Goal: Navigation & Orientation: Understand site structure

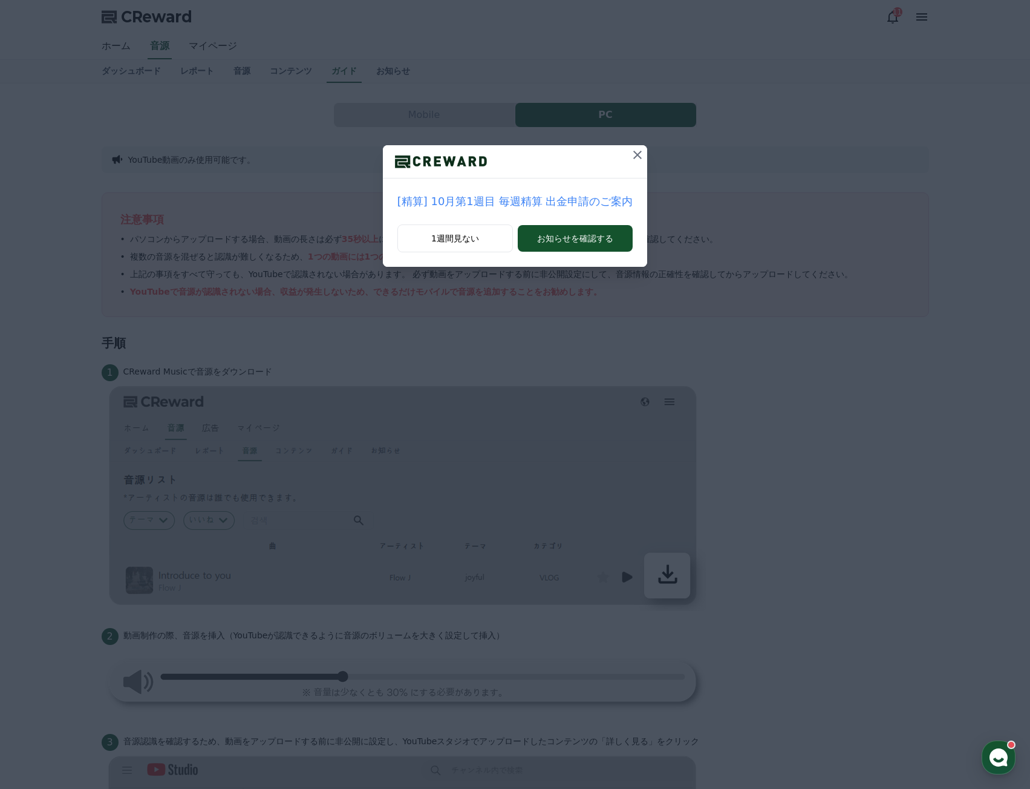
click at [636, 161] on icon at bounding box center [637, 155] width 15 height 15
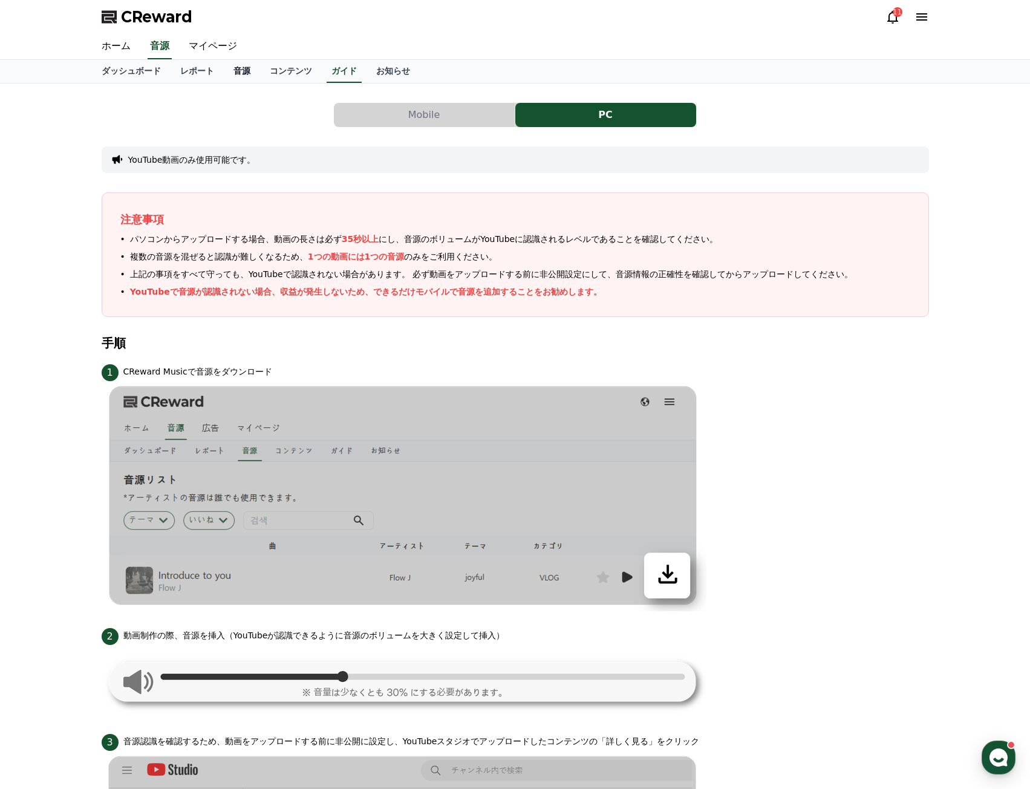
click at [224, 73] on link "音源" at bounding box center [242, 71] width 36 height 23
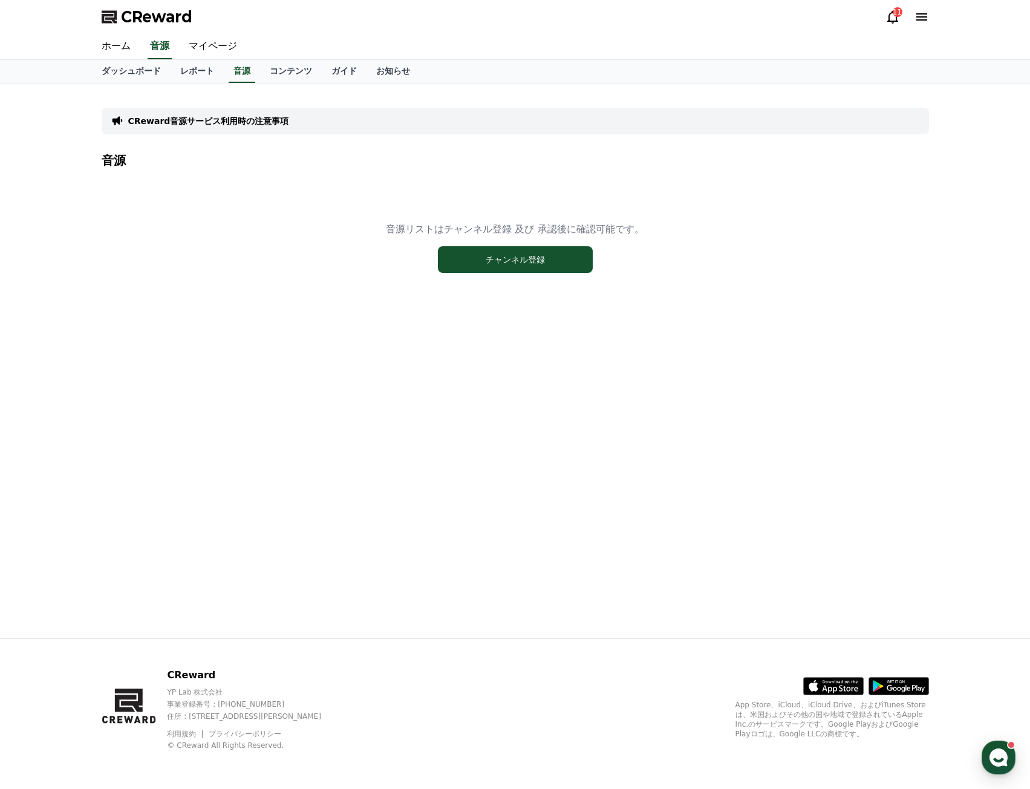
click at [226, 118] on p "CReward音源サービス利用時の注意事項" at bounding box center [208, 121] width 161 height 12
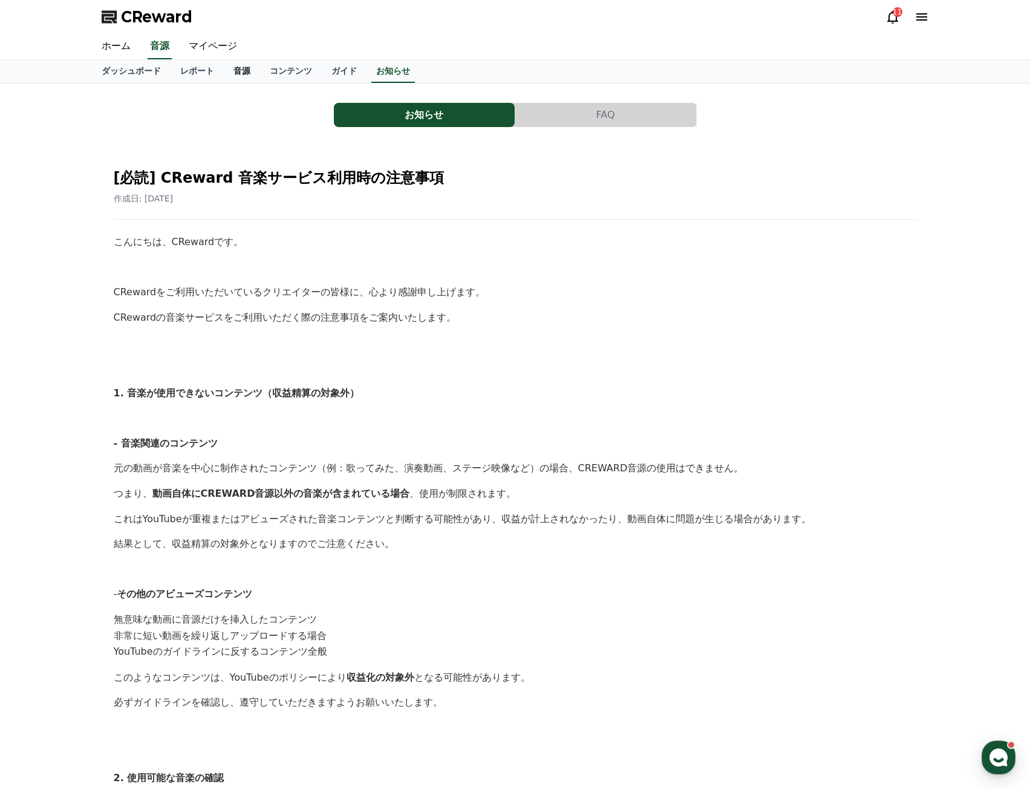
click at [224, 72] on link "音源" at bounding box center [242, 71] width 36 height 23
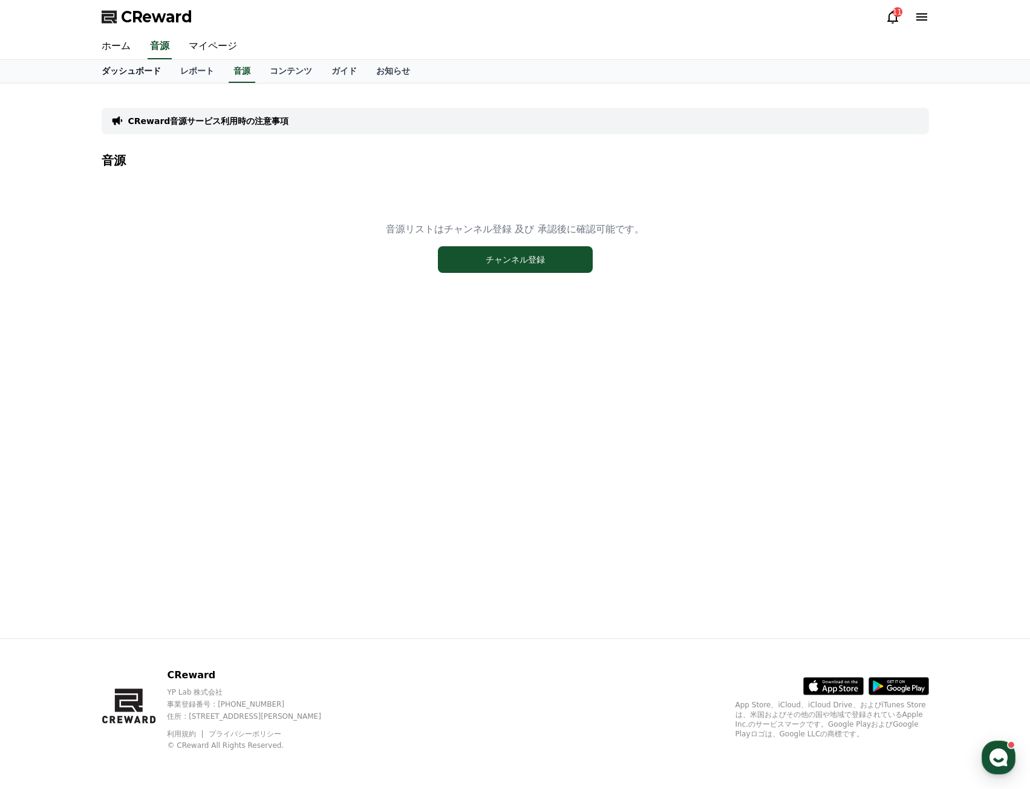
click at [123, 66] on link "ダッシュボード" at bounding box center [131, 71] width 79 height 23
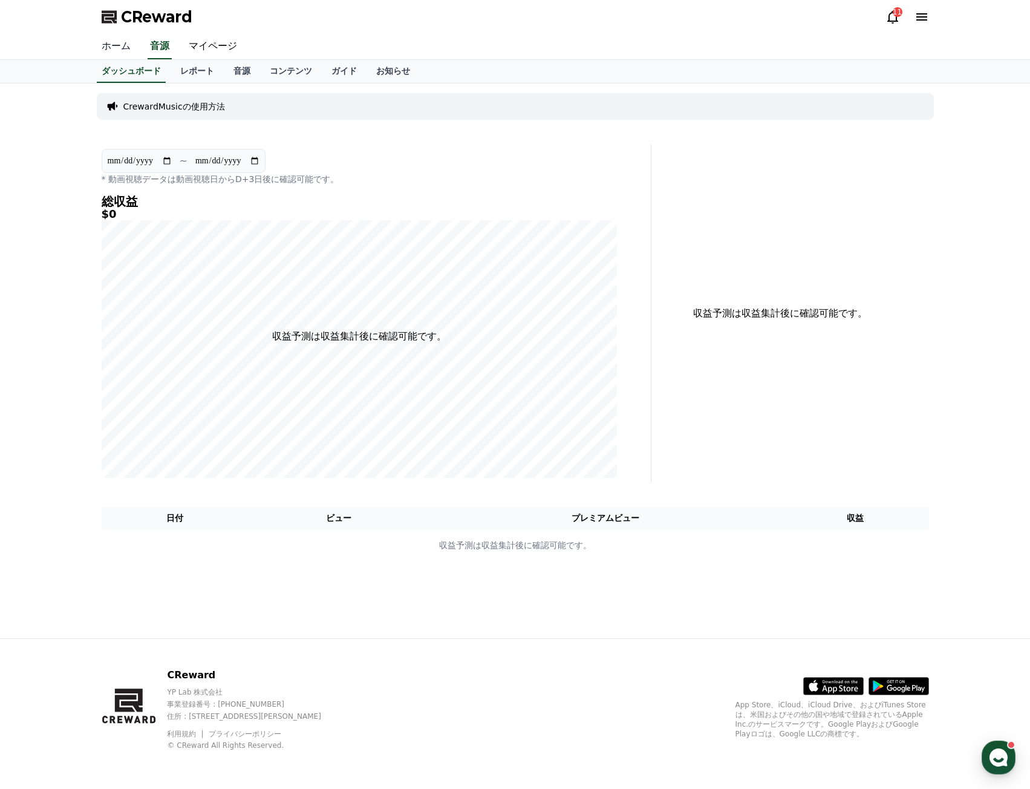
click at [120, 54] on link "ホーム" at bounding box center [116, 46] width 48 height 25
click at [177, 67] on link "レポート" at bounding box center [197, 71] width 53 height 23
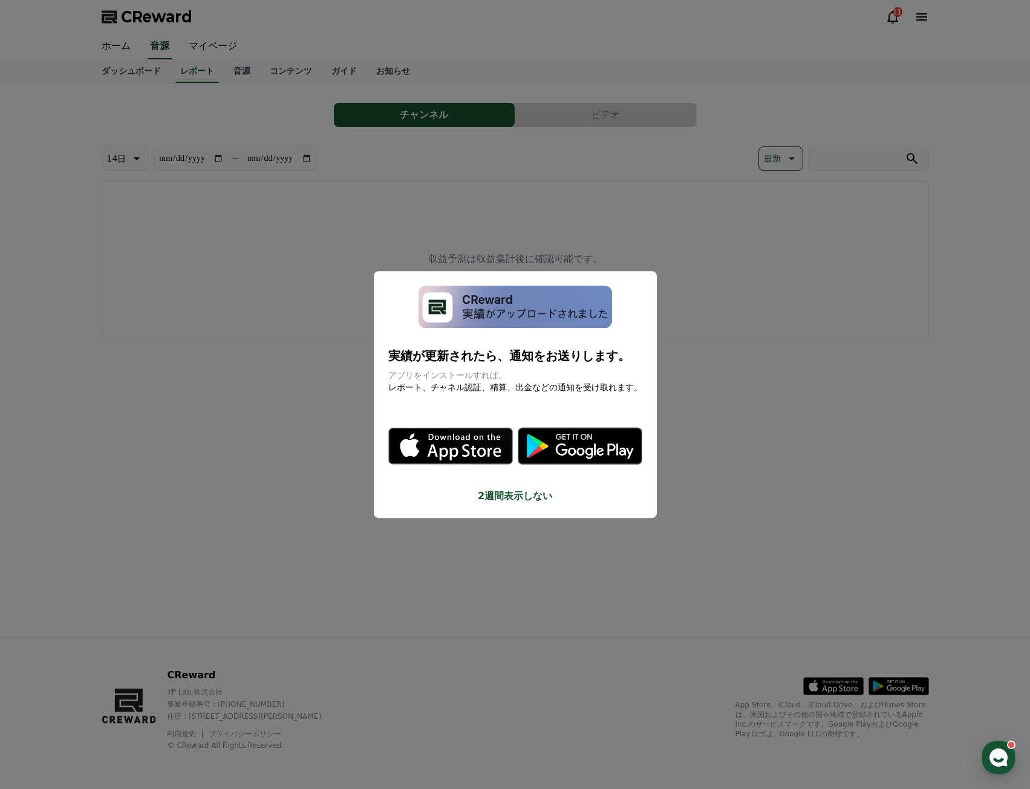
click at [221, 73] on button "close modal" at bounding box center [515, 394] width 1030 height 789
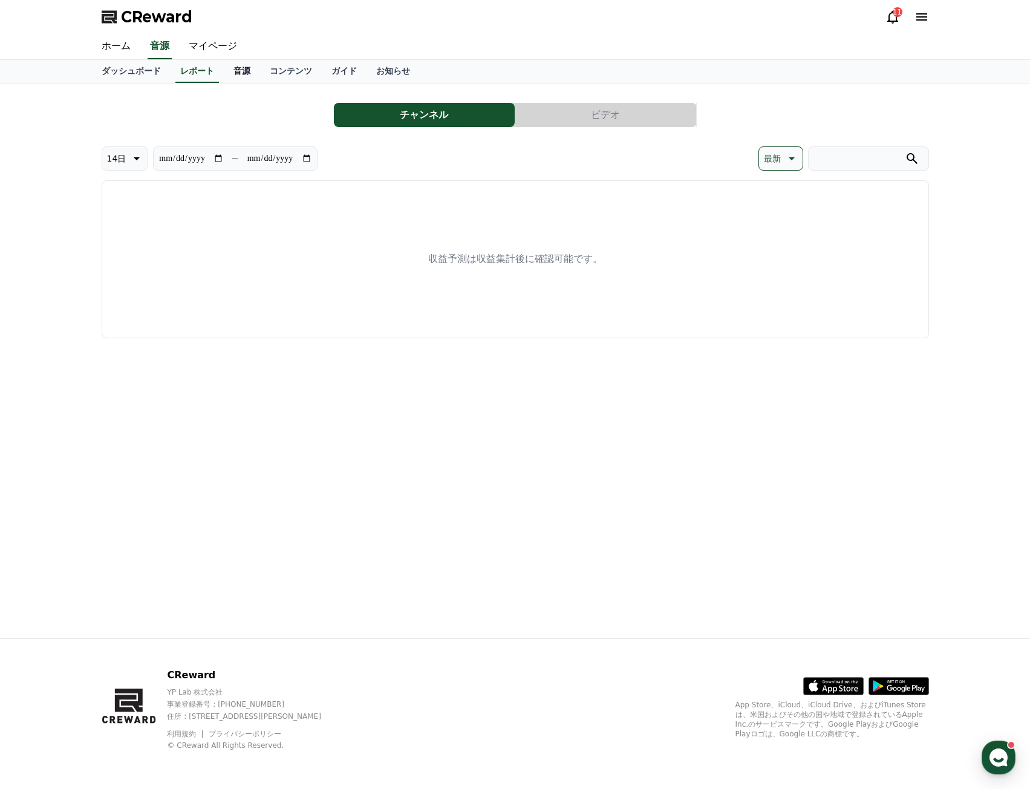
click at [224, 71] on link "音源" at bounding box center [242, 71] width 36 height 23
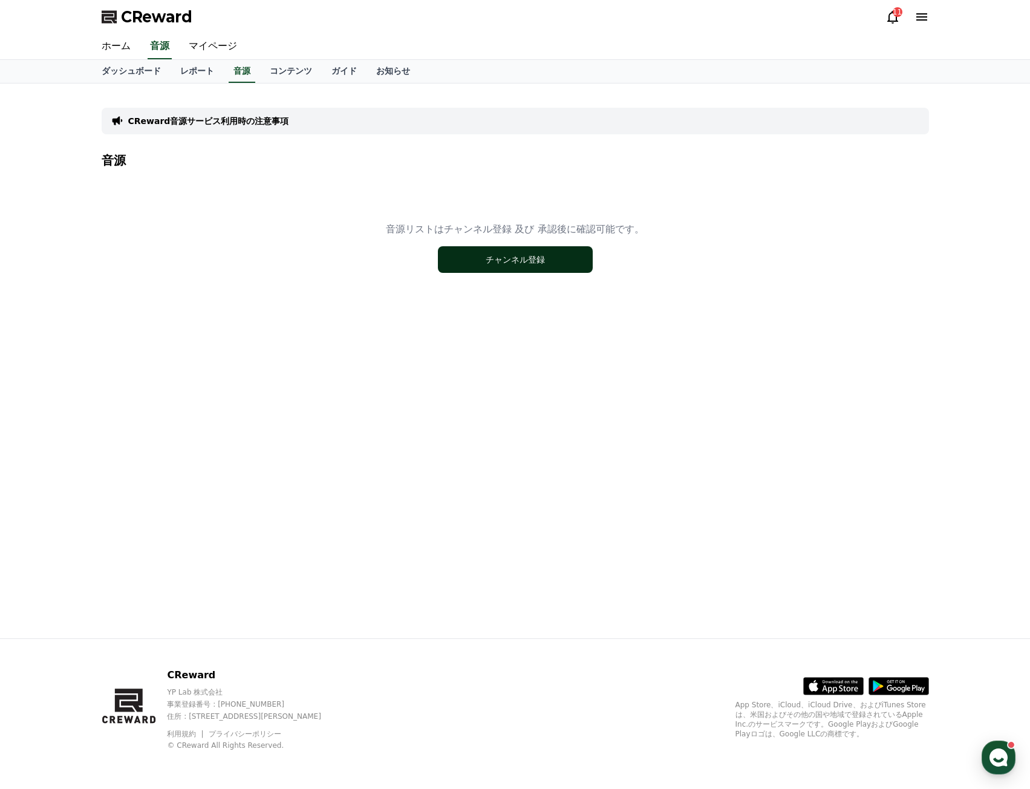
click at [512, 262] on button "チャンネル登録" at bounding box center [515, 259] width 155 height 27
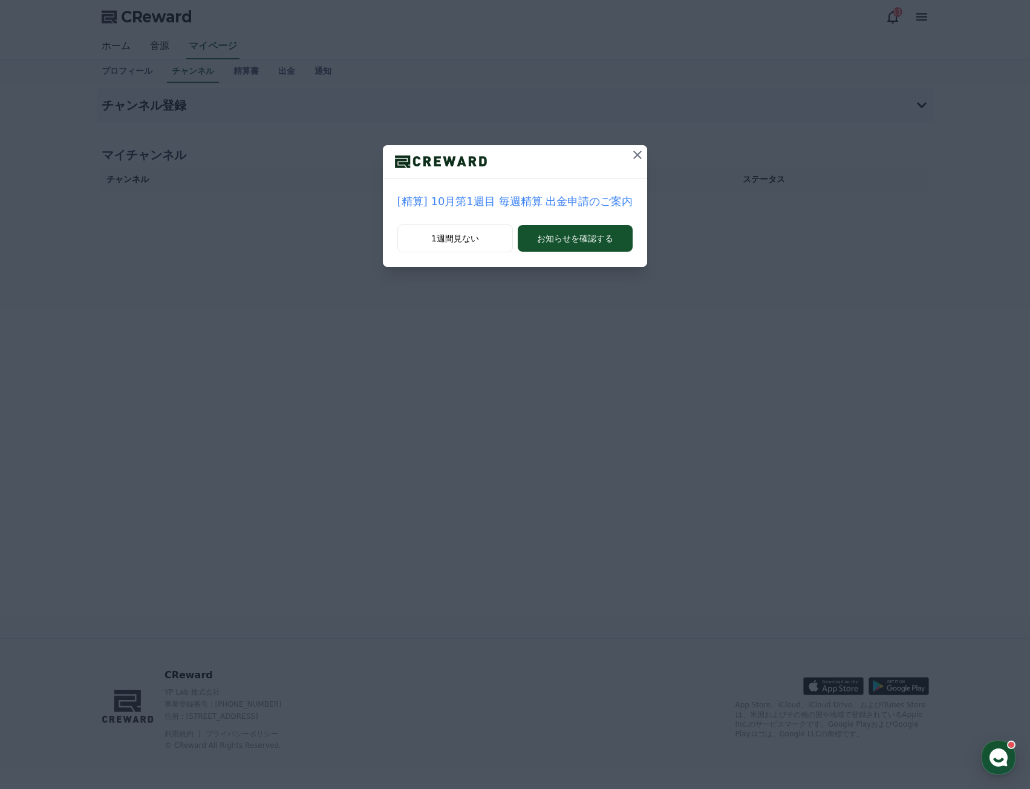
click at [636, 152] on icon at bounding box center [637, 155] width 8 height 8
click at [634, 152] on icon at bounding box center [637, 155] width 15 height 15
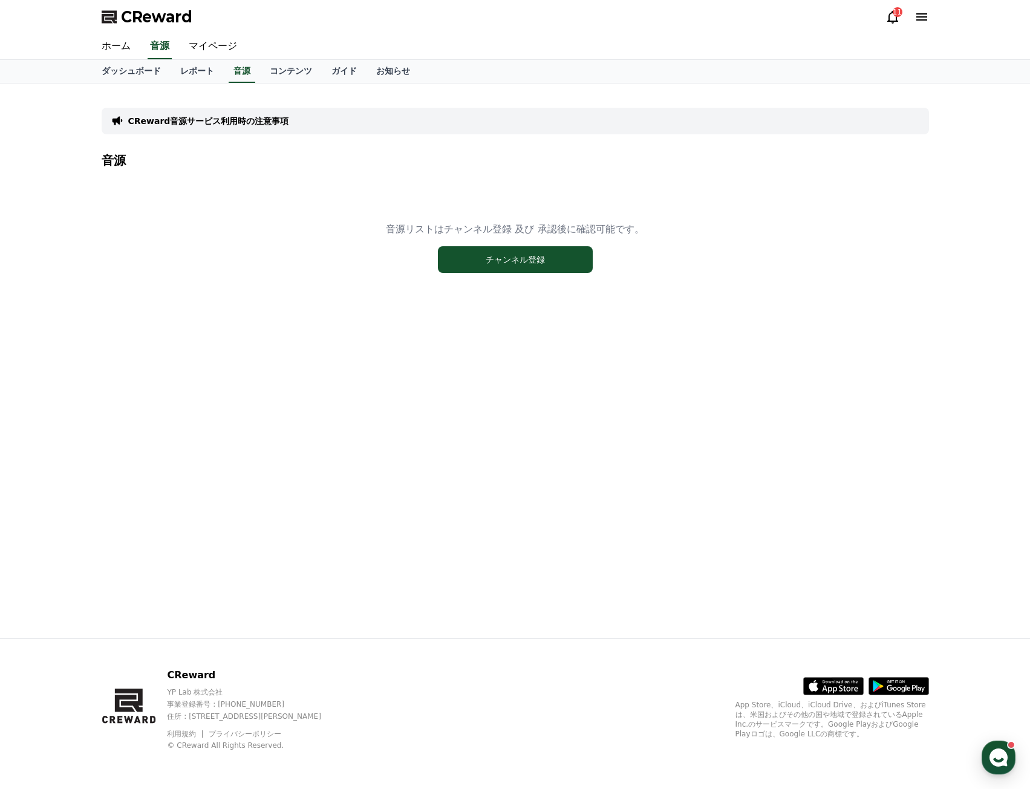
click at [220, 249] on div "音源リストはチャンネル登録 及び 承認後に確認可能です。 チャンネル登録" at bounding box center [515, 247] width 827 height 151
click at [260, 70] on link "コンテンツ" at bounding box center [291, 71] width 62 height 23
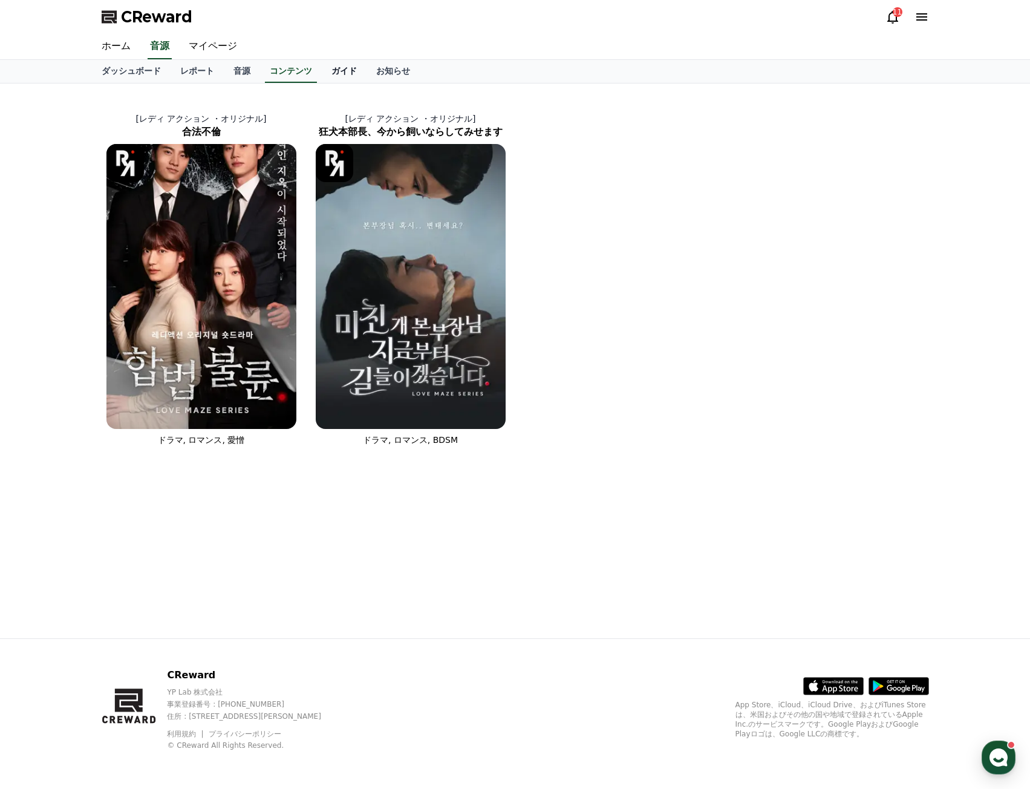
click at [322, 76] on link "ガイド" at bounding box center [344, 71] width 45 height 23
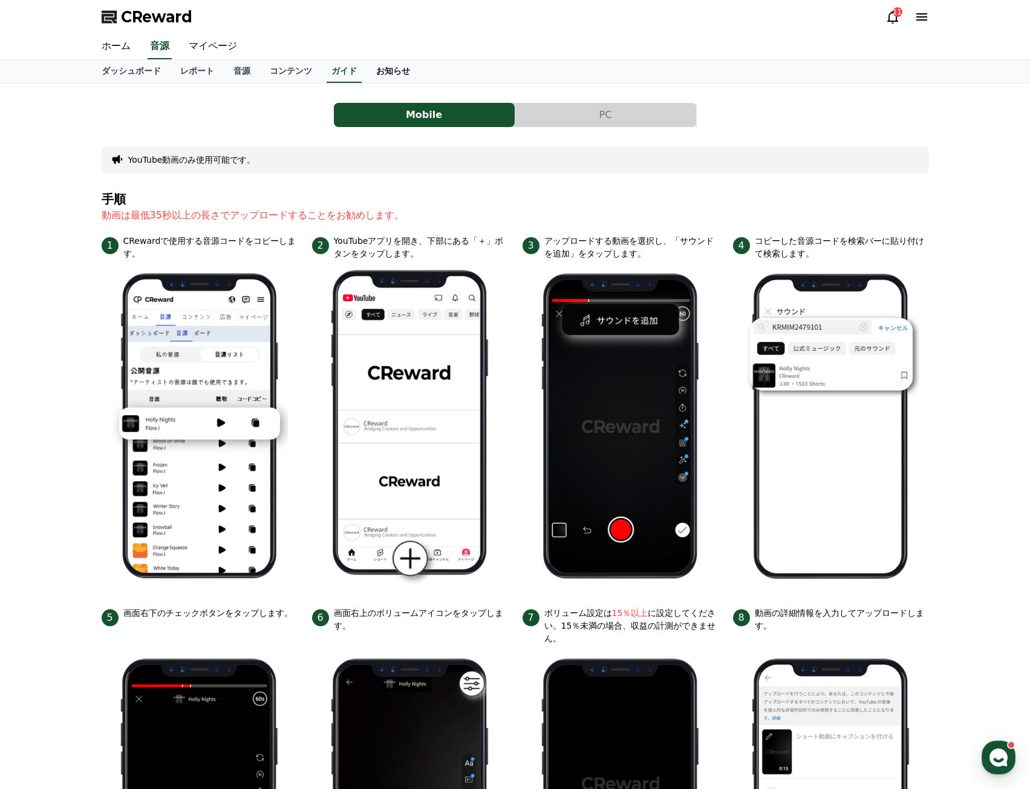
click at [366, 75] on link "お知らせ" at bounding box center [392, 71] width 53 height 23
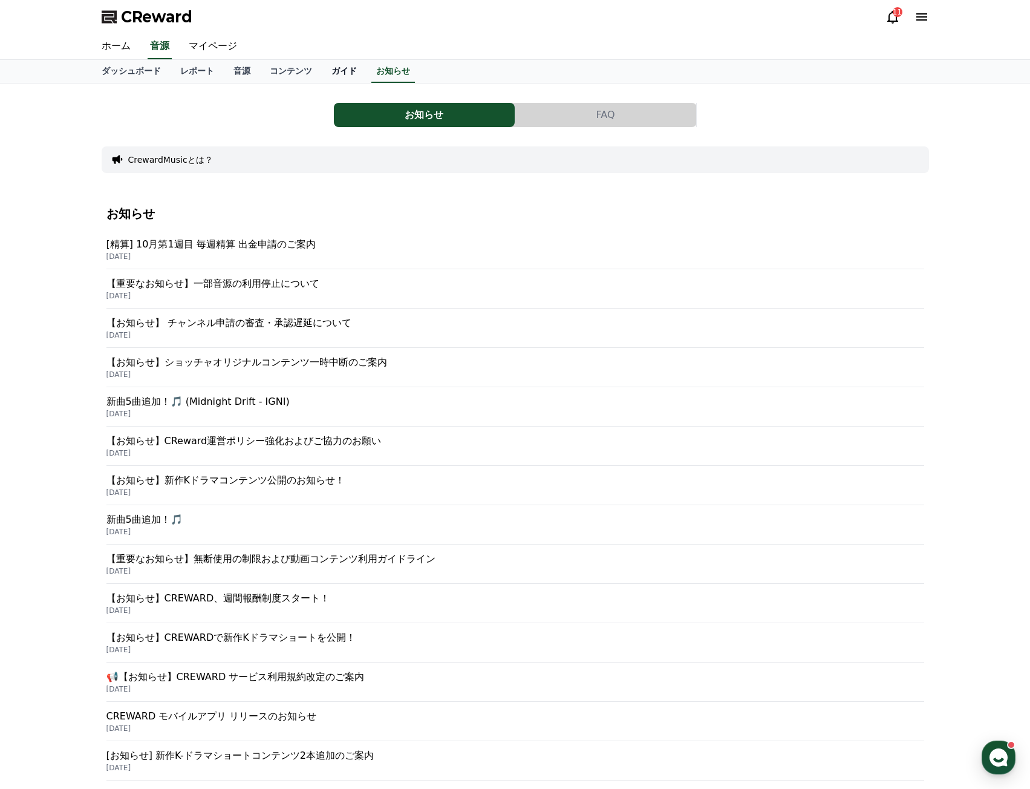
click at [322, 71] on link "ガイド" at bounding box center [344, 71] width 45 height 23
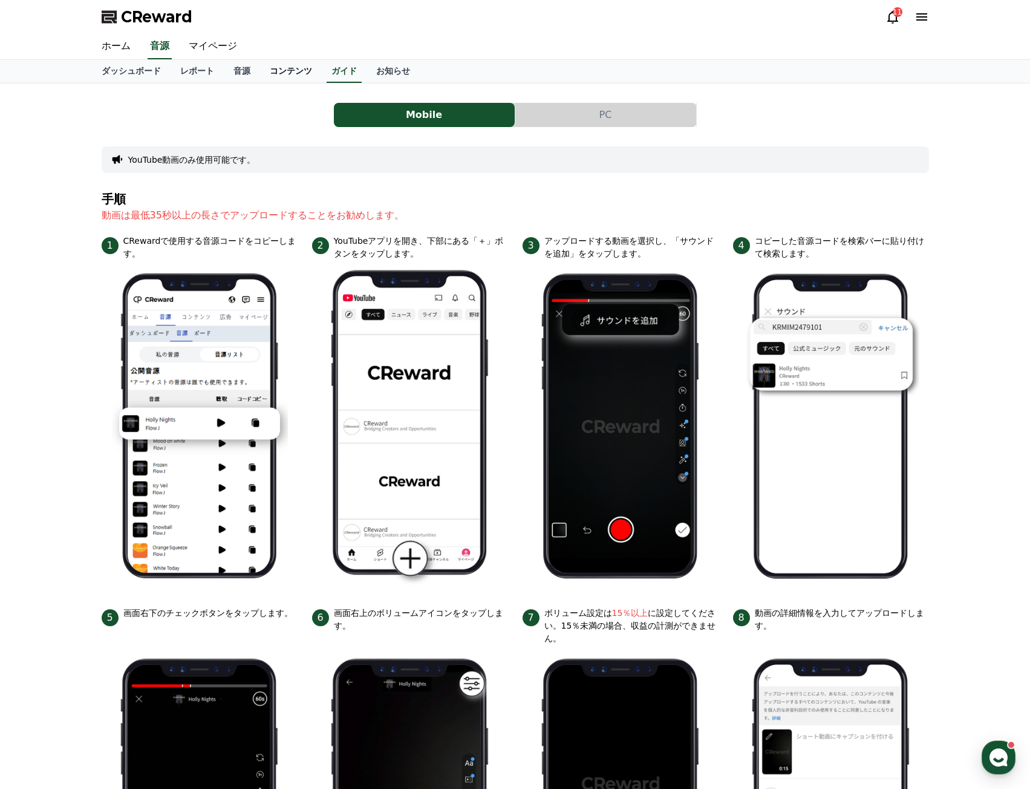
click at [269, 73] on link "コンテンツ" at bounding box center [291, 71] width 62 height 23
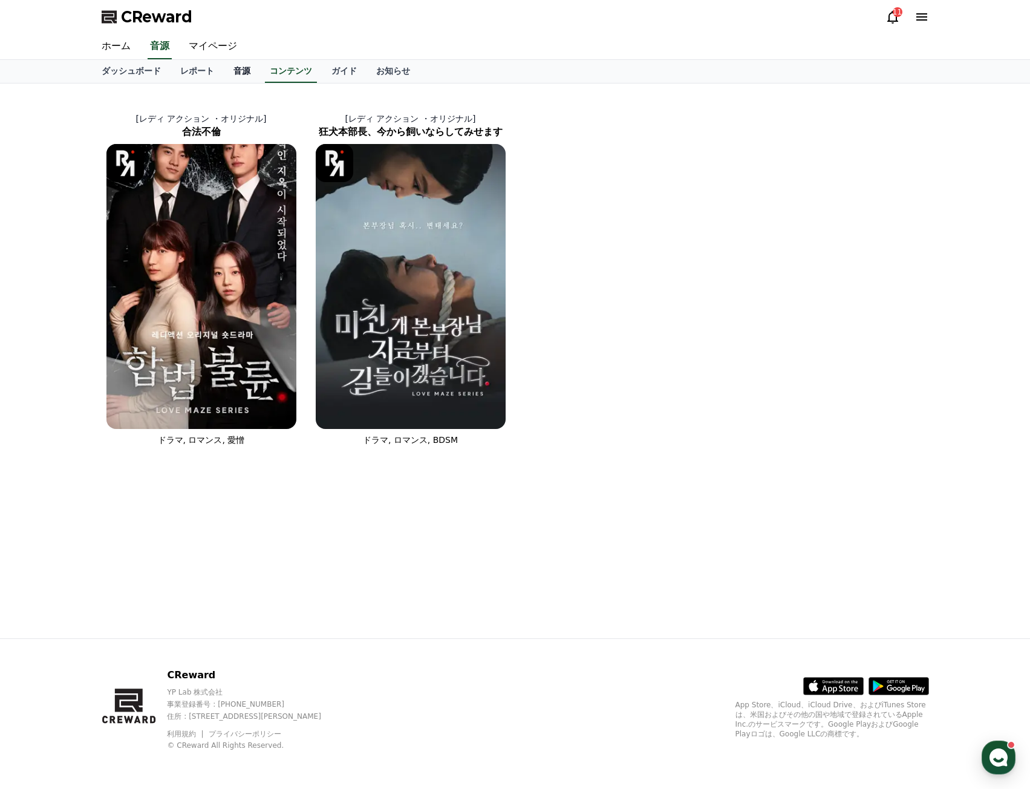
click at [224, 73] on link "音源" at bounding box center [242, 71] width 36 height 23
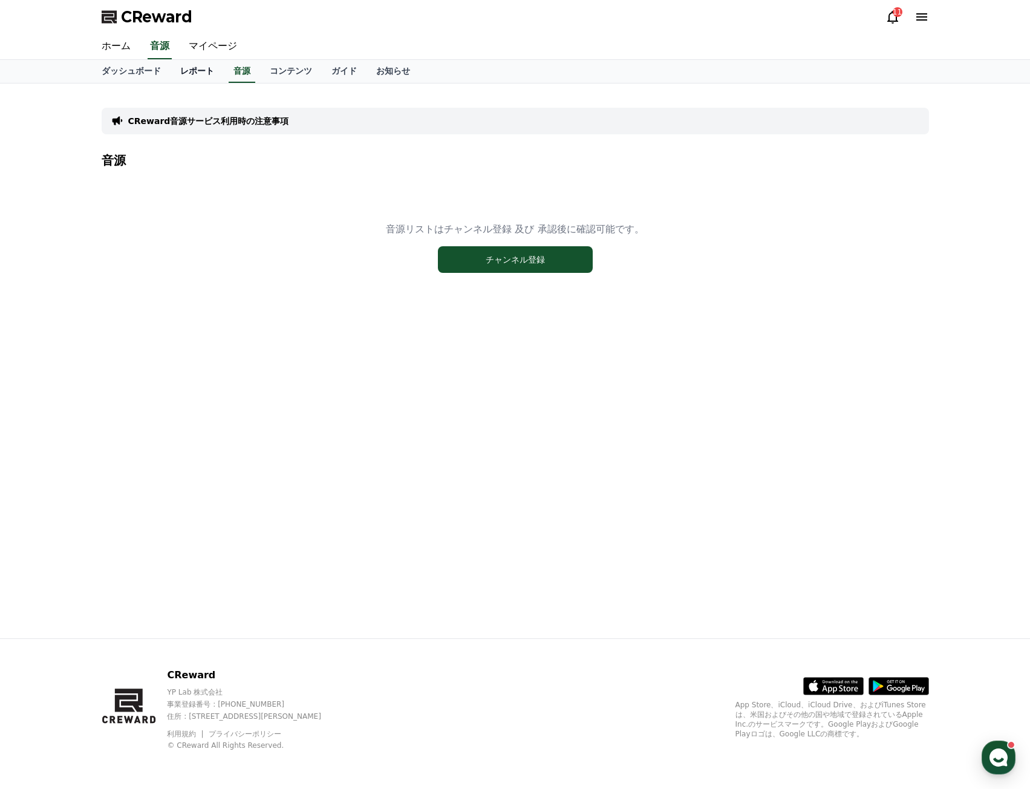
click at [173, 73] on link "レポート" at bounding box center [197, 71] width 53 height 23
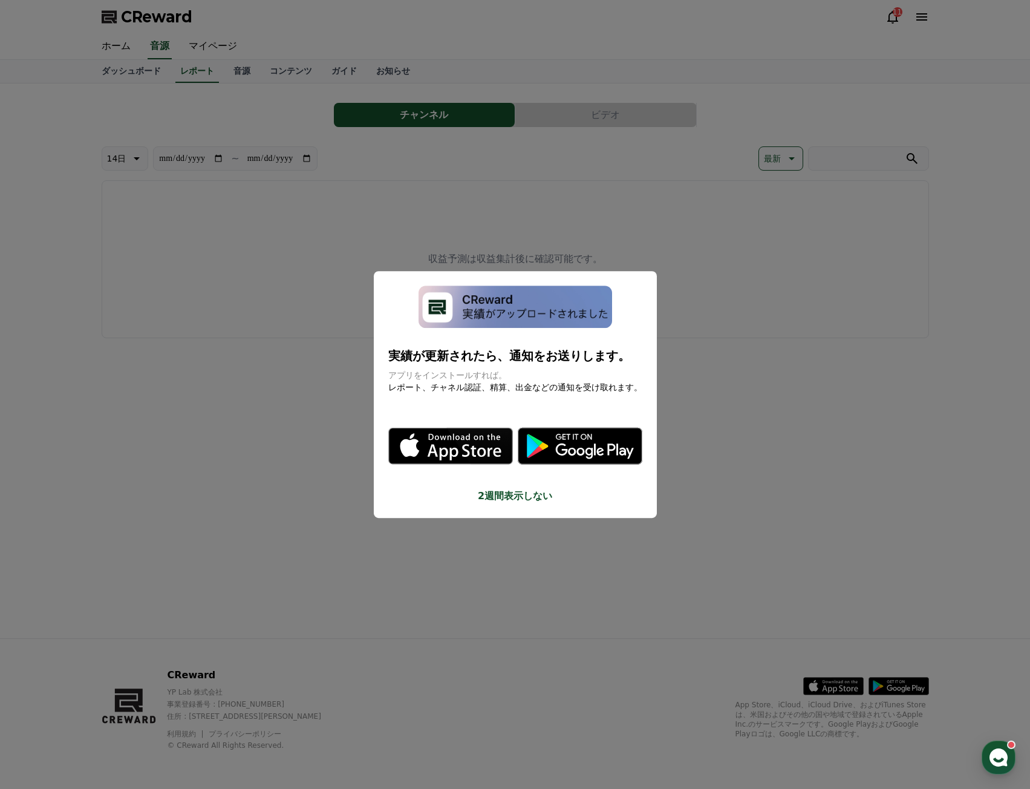
click at [513, 492] on button "2週間表示しない" at bounding box center [515, 496] width 254 height 15
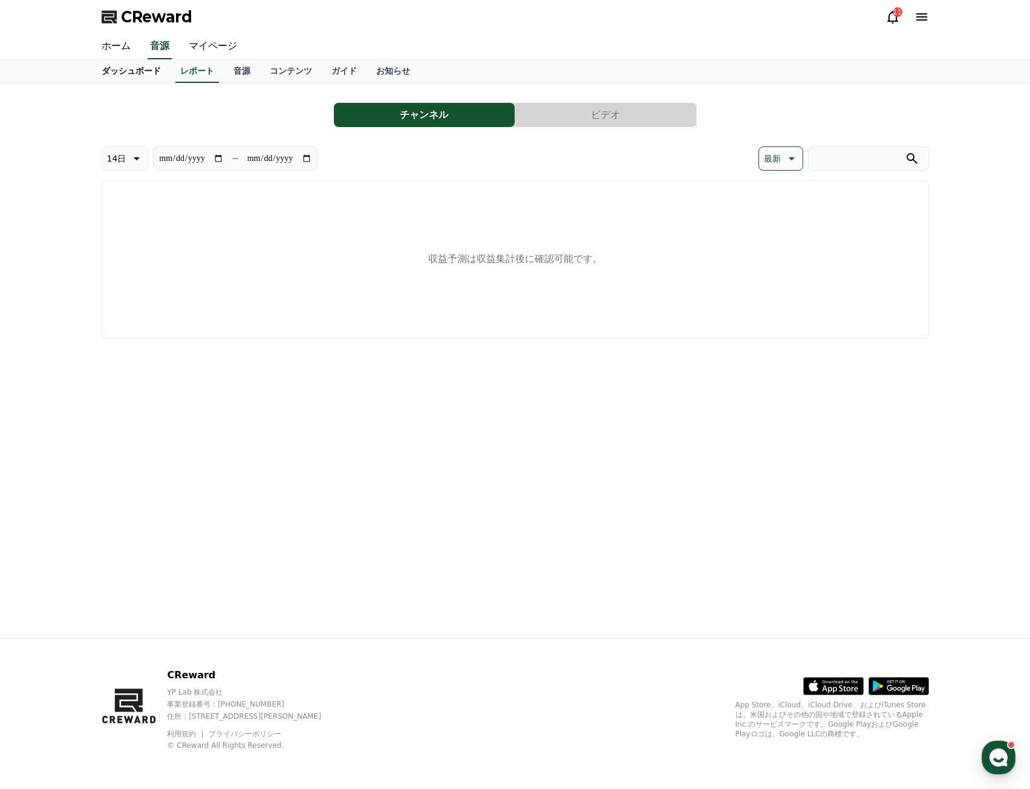
click at [136, 71] on link "ダッシュボード" at bounding box center [131, 71] width 79 height 23
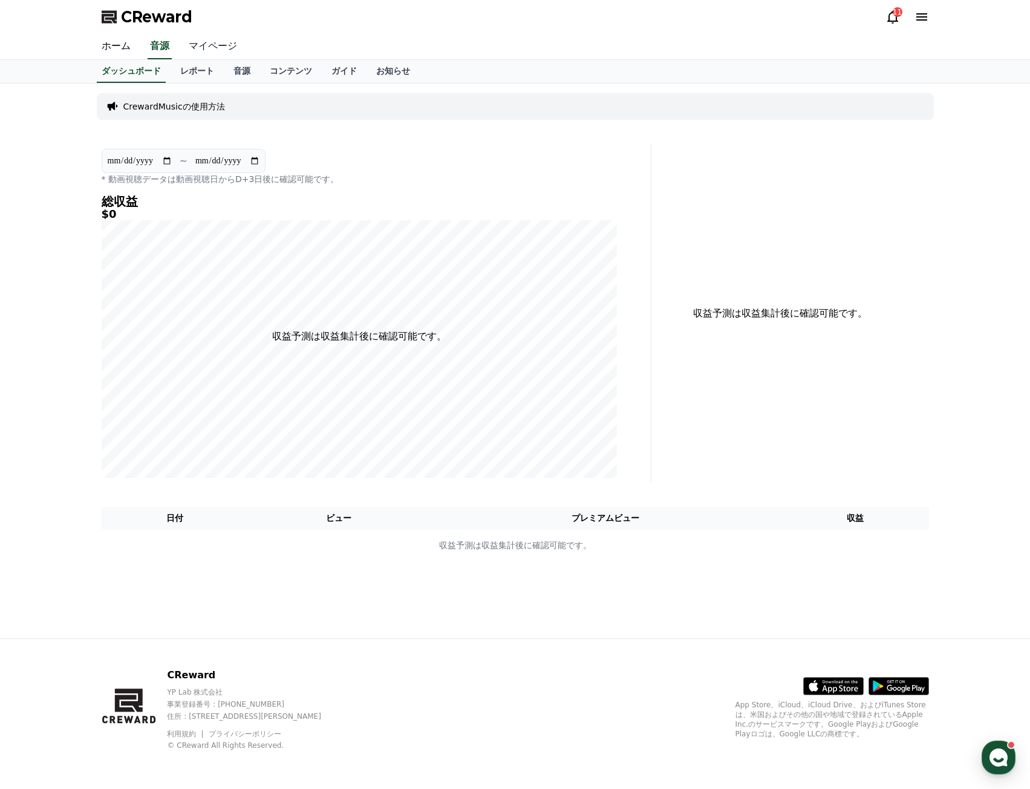
click at [184, 49] on link "マイページ" at bounding box center [213, 46] width 68 height 25
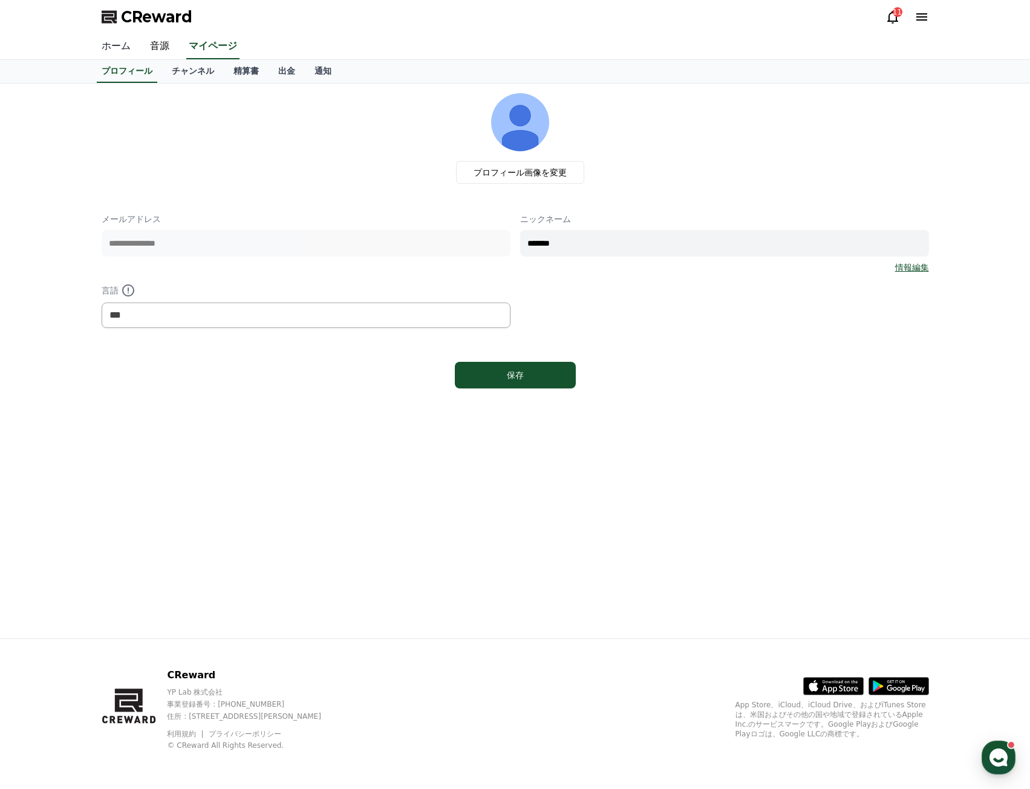
drag, startPoint x: 89, startPoint y: 50, endPoint x: 107, endPoint y: 51, distance: 18.2
click at [107, 51] on div "ホーム 音源 マイページ" at bounding box center [515, 47] width 1030 height 26
click at [119, 50] on link "ホーム" at bounding box center [116, 46] width 48 height 25
